Goal: Task Accomplishment & Management: Manage account settings

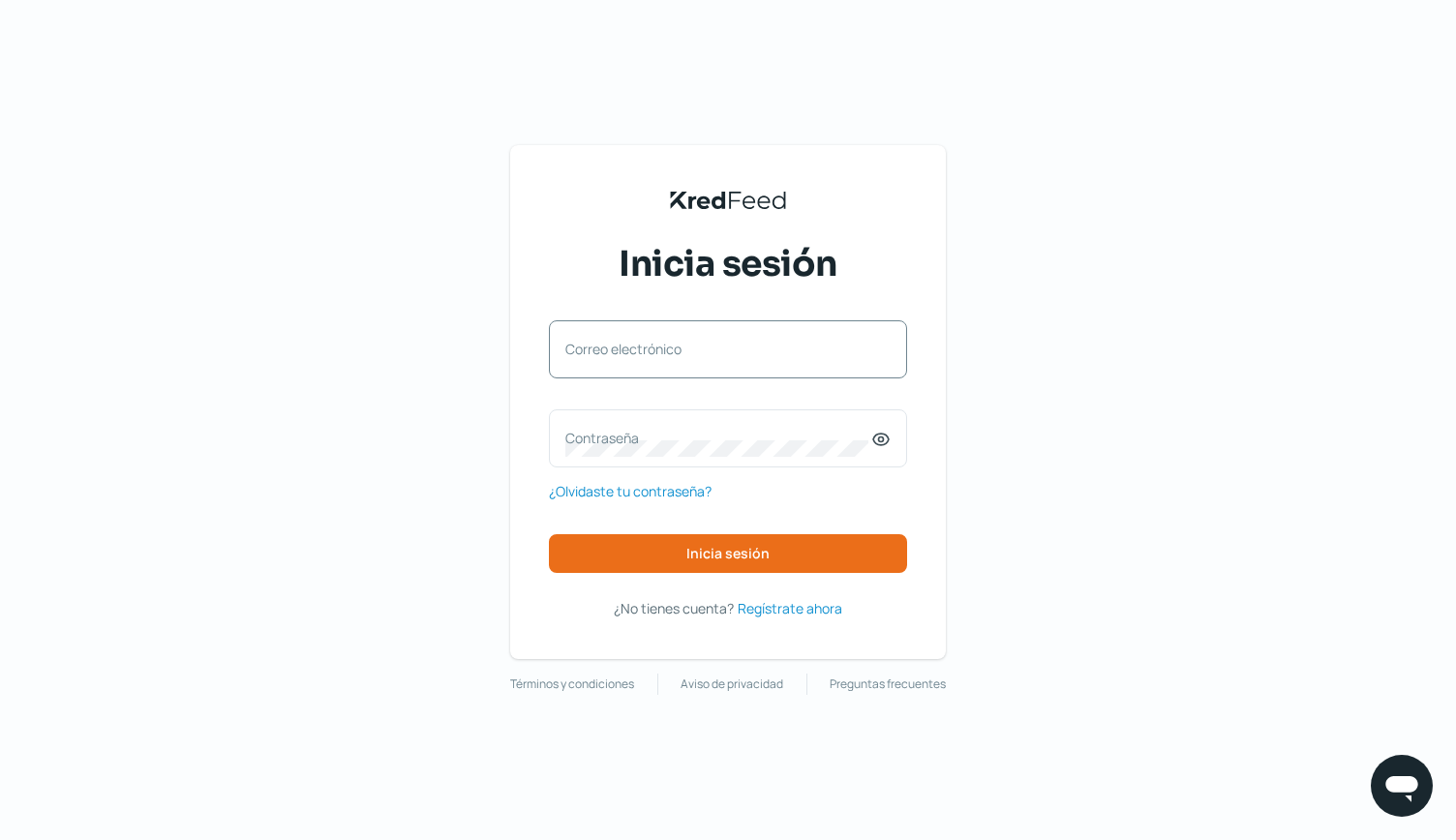
click at [633, 344] on label "Correo electrónico" at bounding box center [719, 348] width 306 height 18
click at [633, 350] on input "Correo electrónico" at bounding box center [728, 359] width 325 height 18
type input "[PERSON_NAME][EMAIL_ADDRESS][PERSON_NAME][DOMAIN_NAME]"
click at [611, 432] on label "Contraseña" at bounding box center [719, 437] width 306 height 18
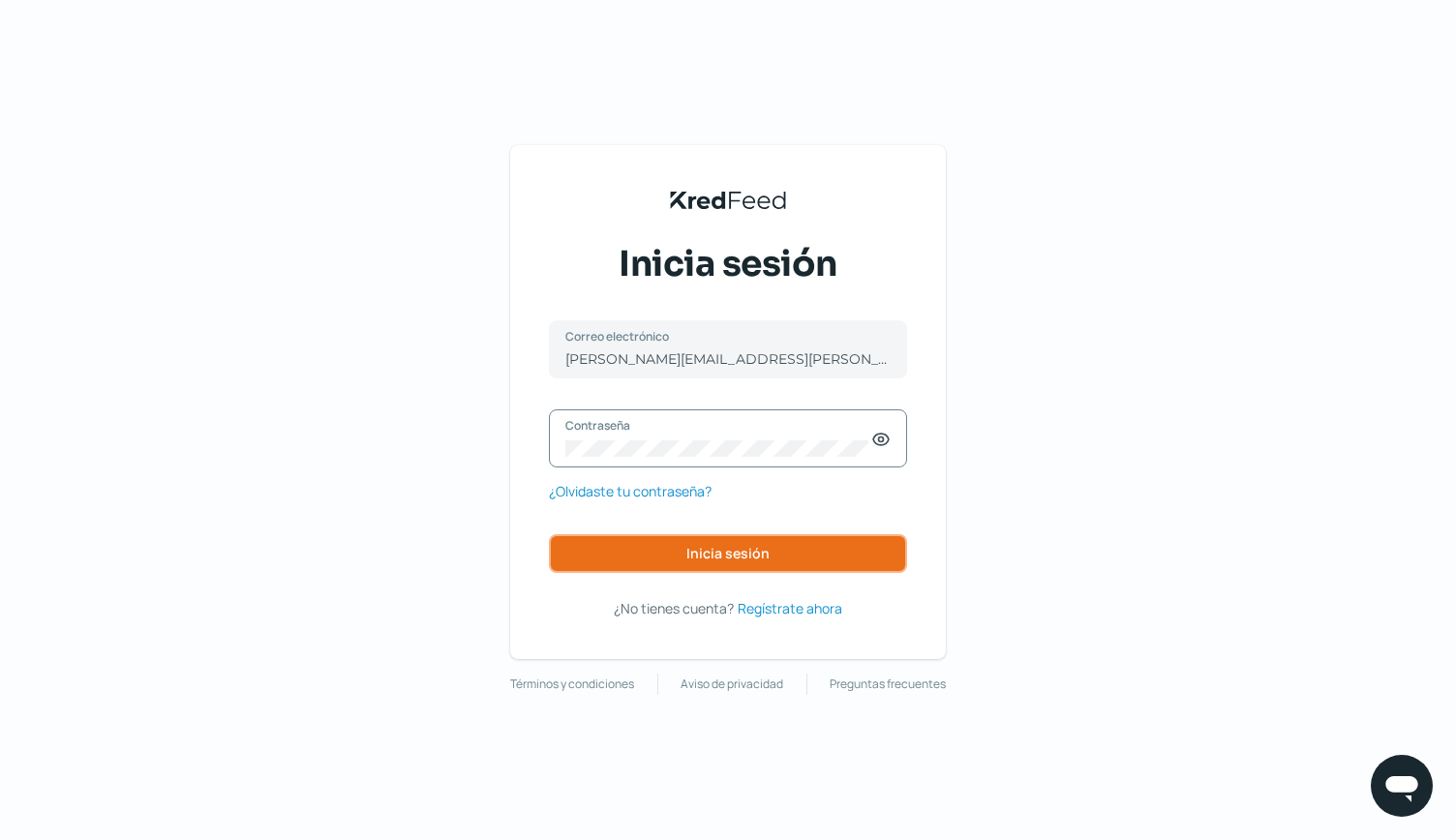
click at [722, 551] on span "Inicia sesión" at bounding box center [728, 554] width 84 height 14
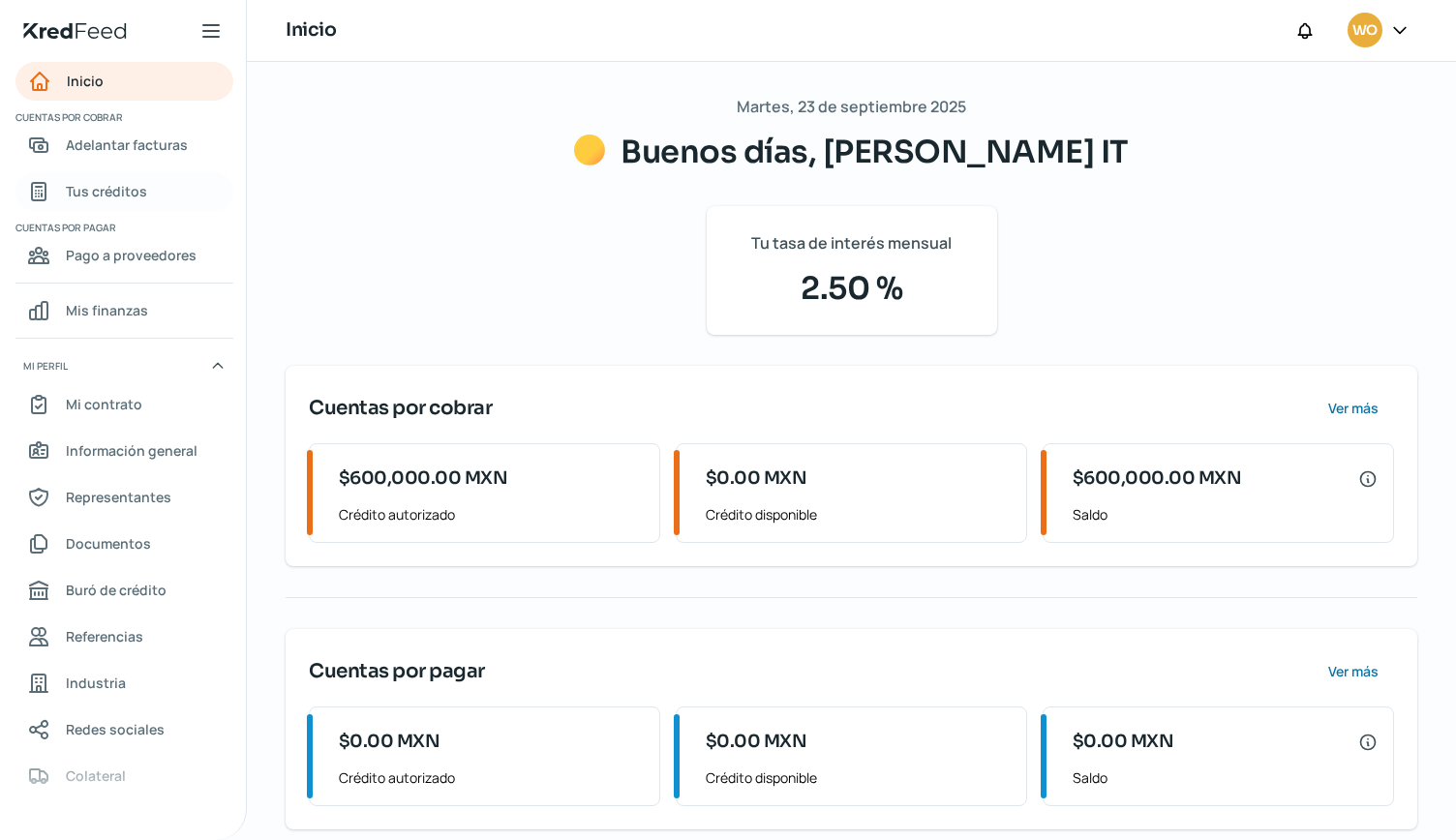
click at [114, 191] on span "Tus créditos" at bounding box center [107, 191] width 82 height 24
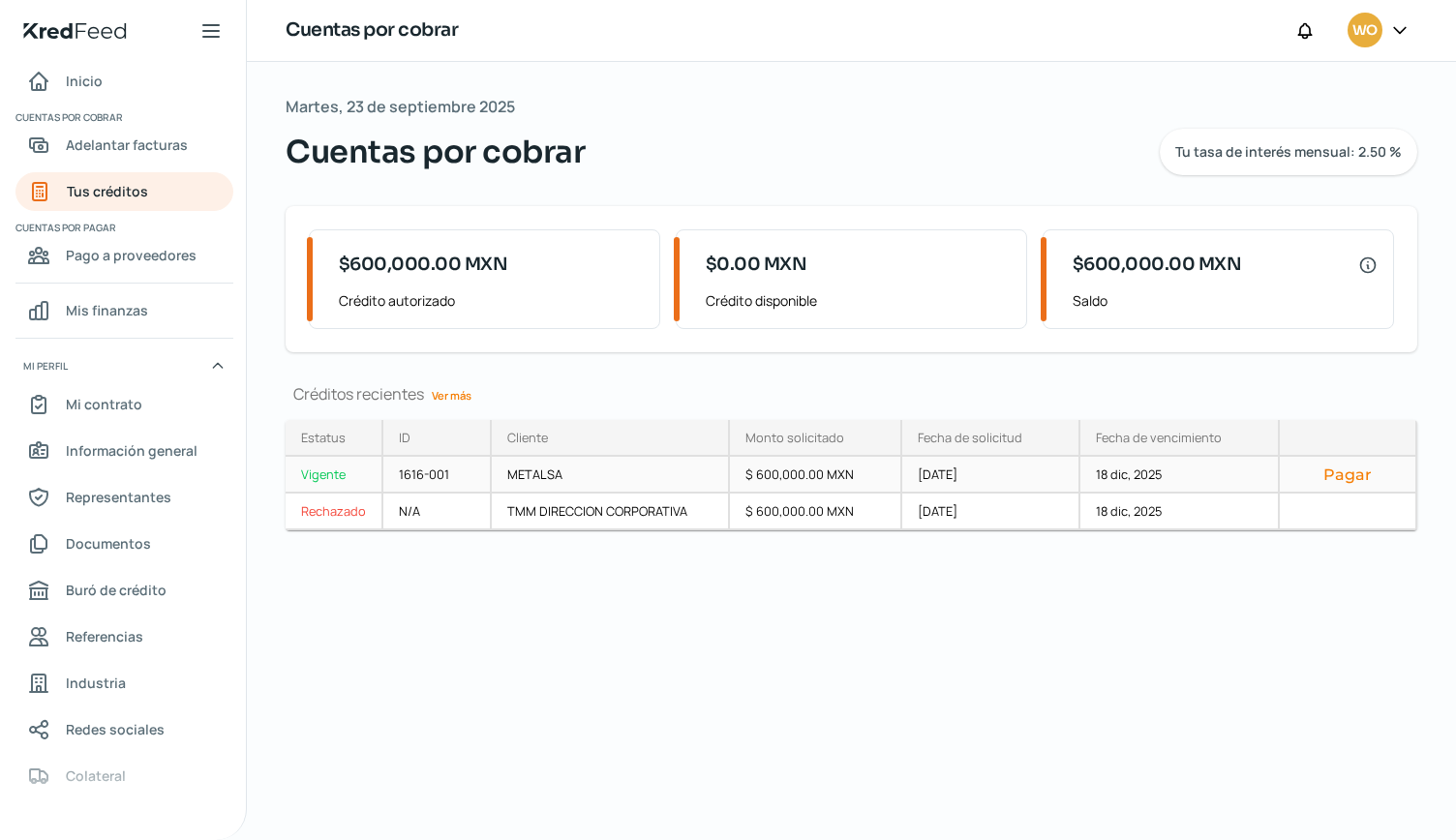
click at [1357, 481] on button "Pagar" at bounding box center [1347, 474] width 104 height 19
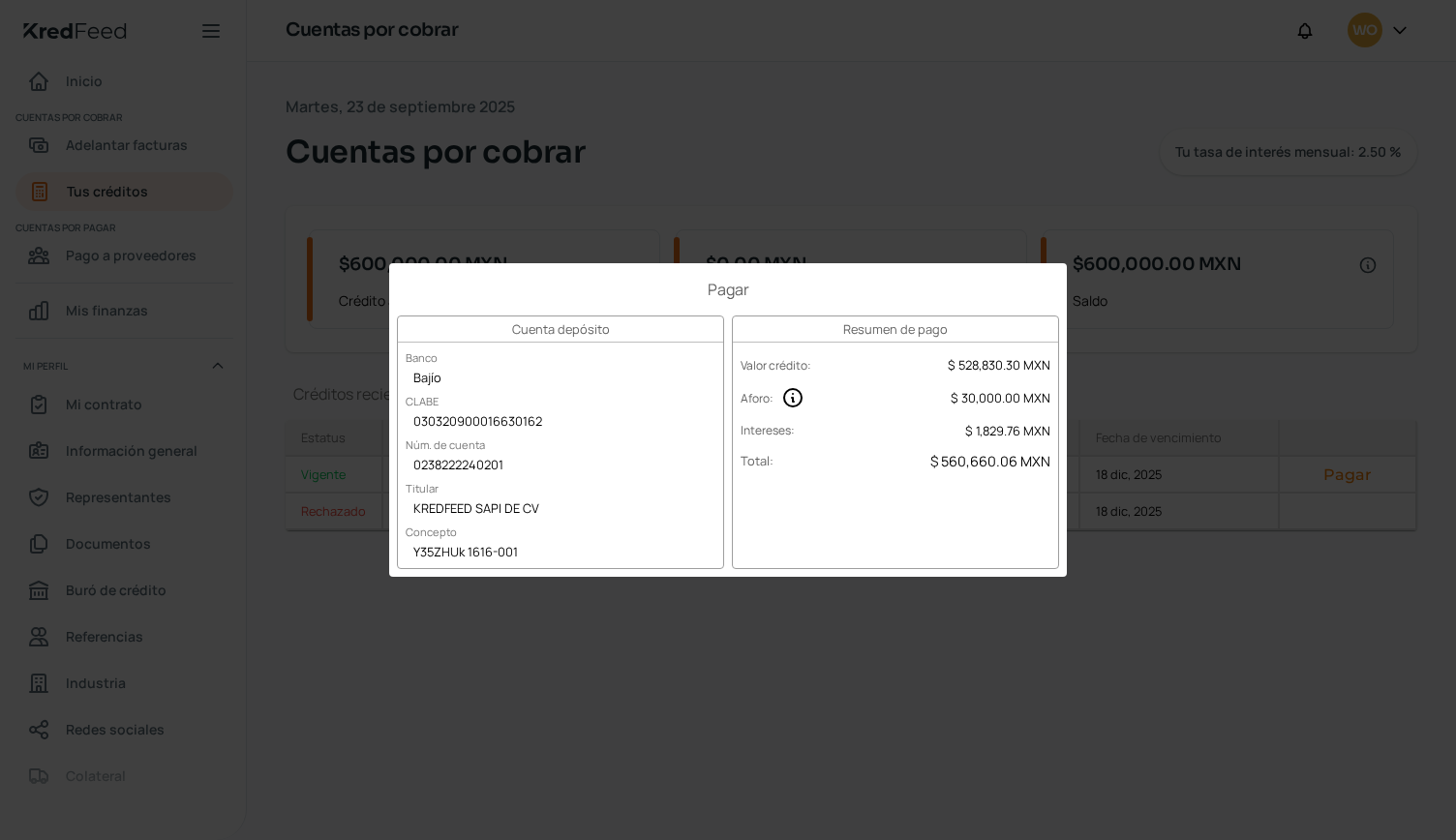
click at [899, 206] on div "Pagar Cuenta depósito Banco Bajío CLABE 030320900016630162 Núm. de cuenta 02382…" at bounding box center [728, 420] width 1456 height 840
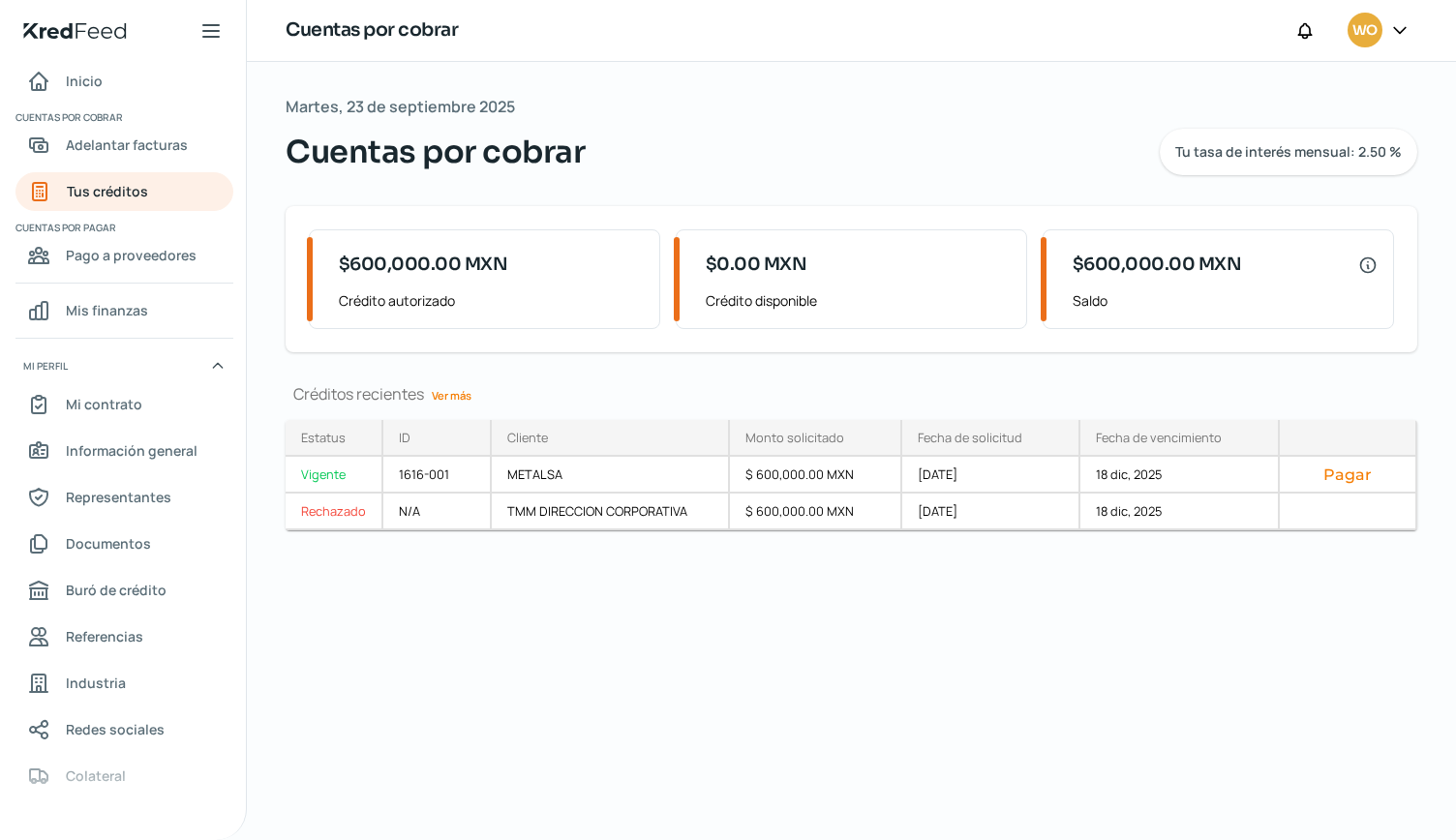
click at [1400, 21] on icon at bounding box center [1400, 30] width 19 height 19
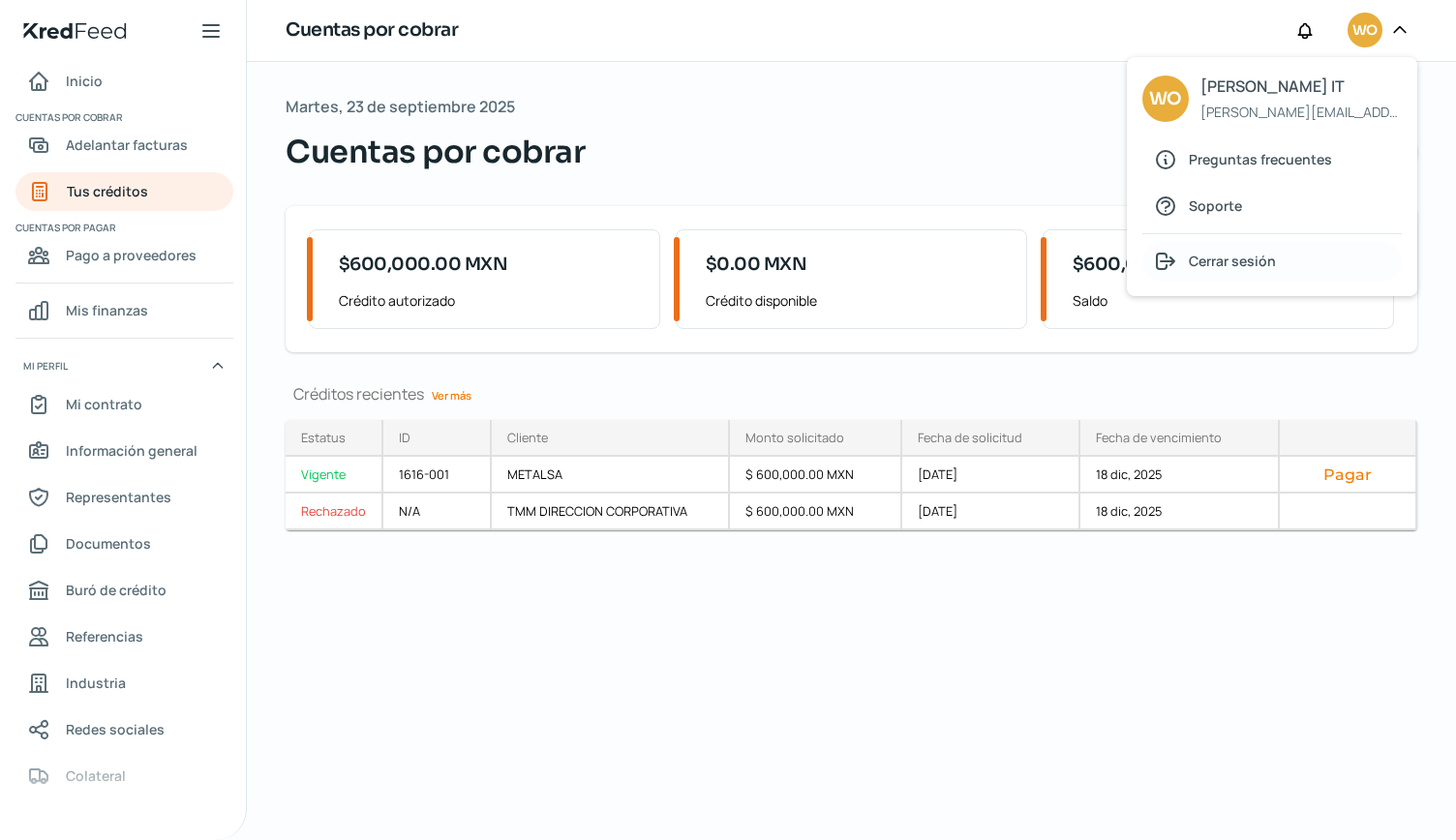
click at [1236, 258] on span "Cerrar sesión" at bounding box center [1232, 261] width 87 height 24
